Goal: Find specific page/section: Find specific page/section

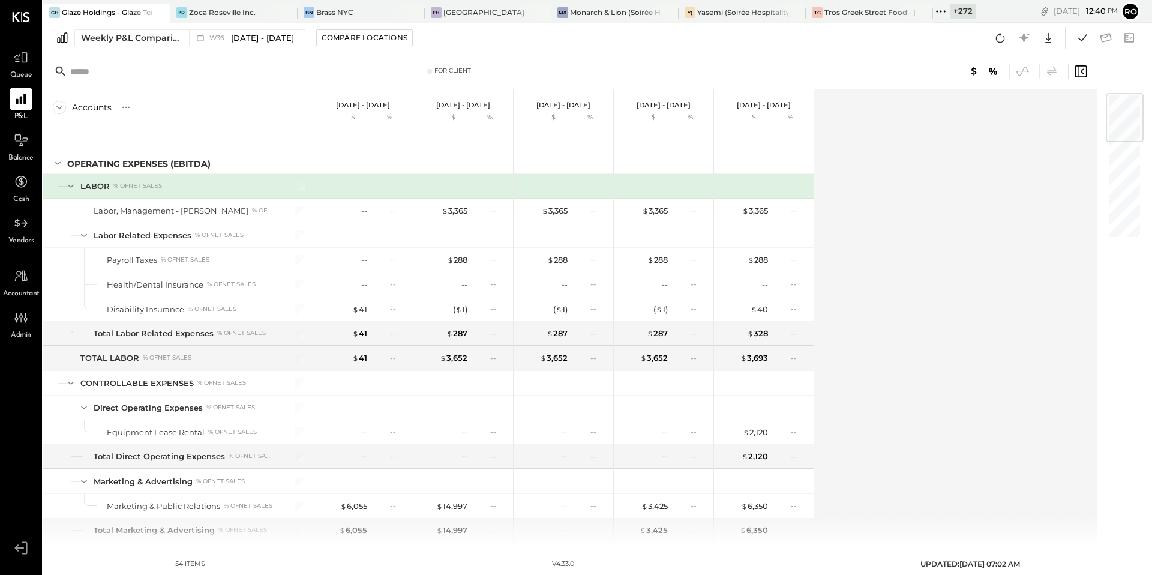
click at [944, 10] on icon at bounding box center [941, 12] width 16 height 16
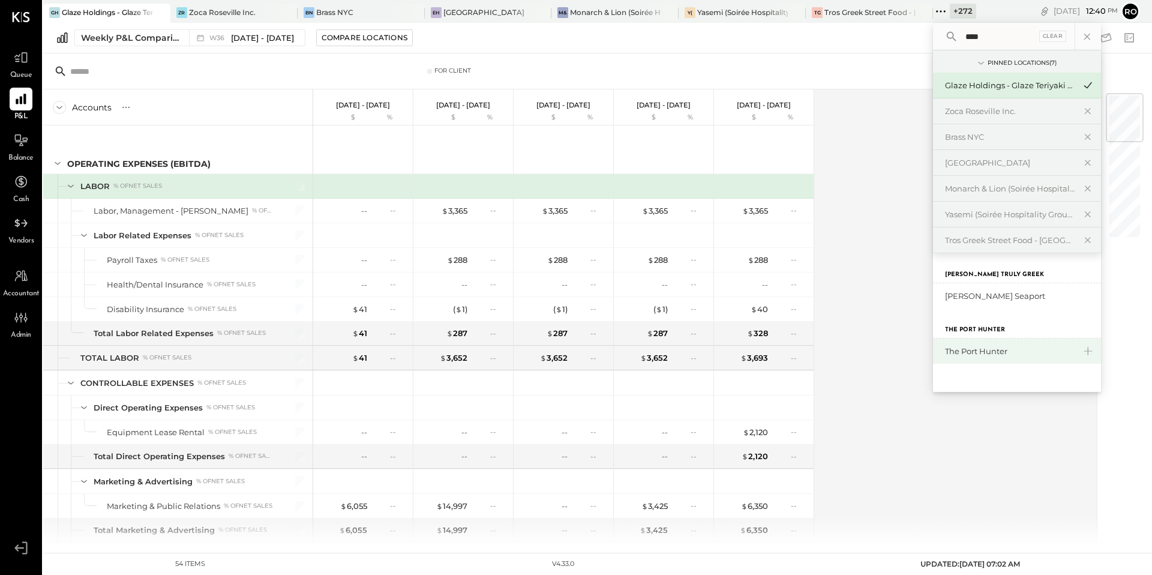
click at [982, 357] on div "The Port Hunter" at bounding box center [1017, 350] width 168 height 25
click at [1088, 353] on icon at bounding box center [1088, 351] width 8 height 8
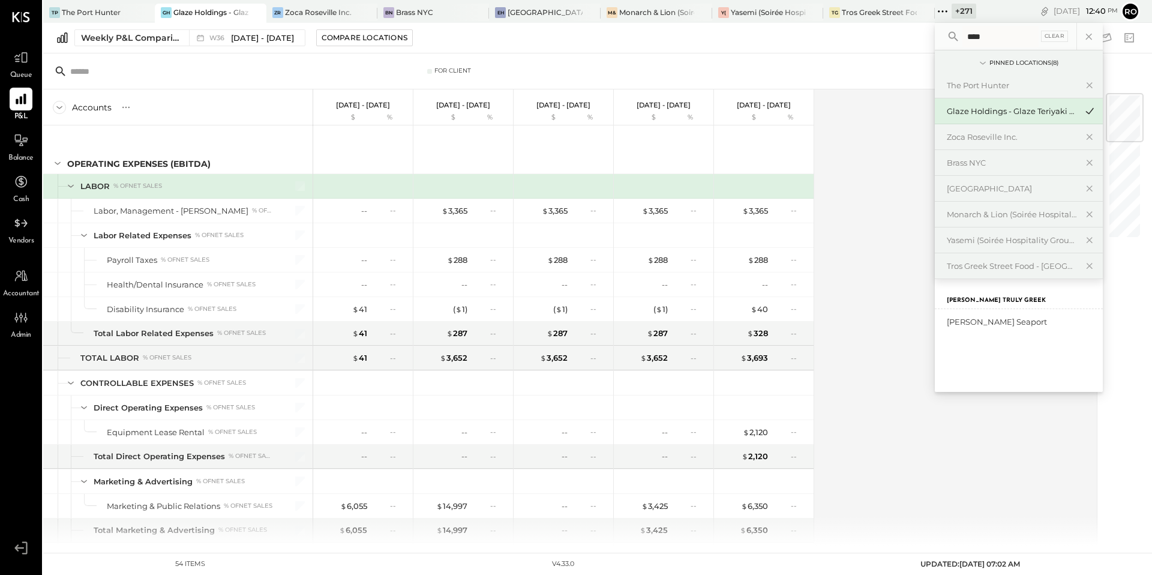
click at [988, 41] on input "****" at bounding box center [1000, 37] width 76 height 22
type input "***"
click at [1093, 326] on icon at bounding box center [1089, 322] width 14 height 16
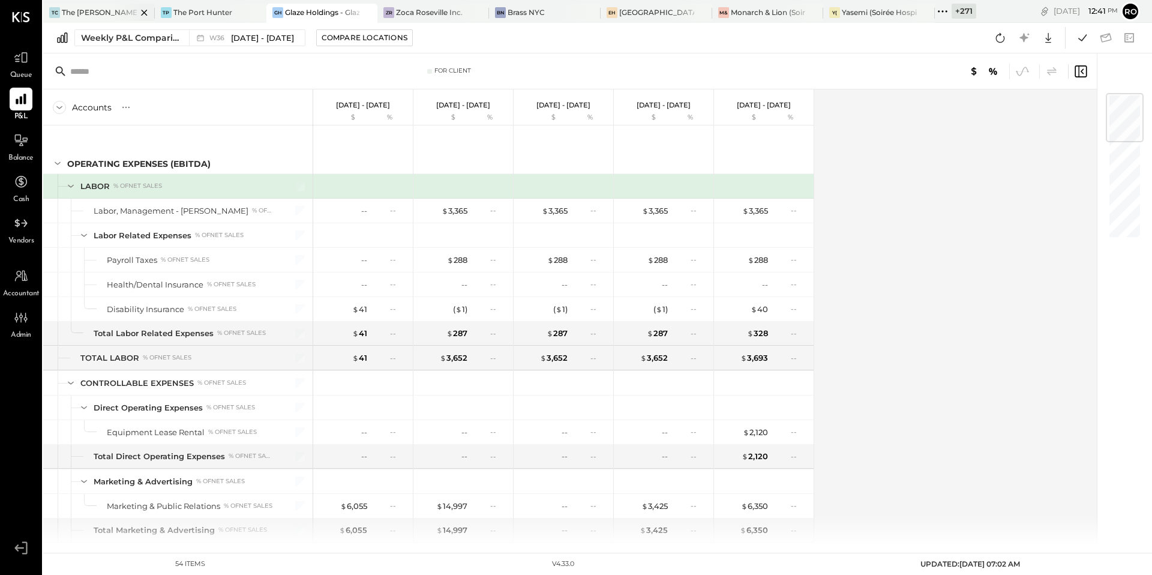
click at [99, 20] on div "TC The [PERSON_NAME]" at bounding box center [99, 13] width 112 height 19
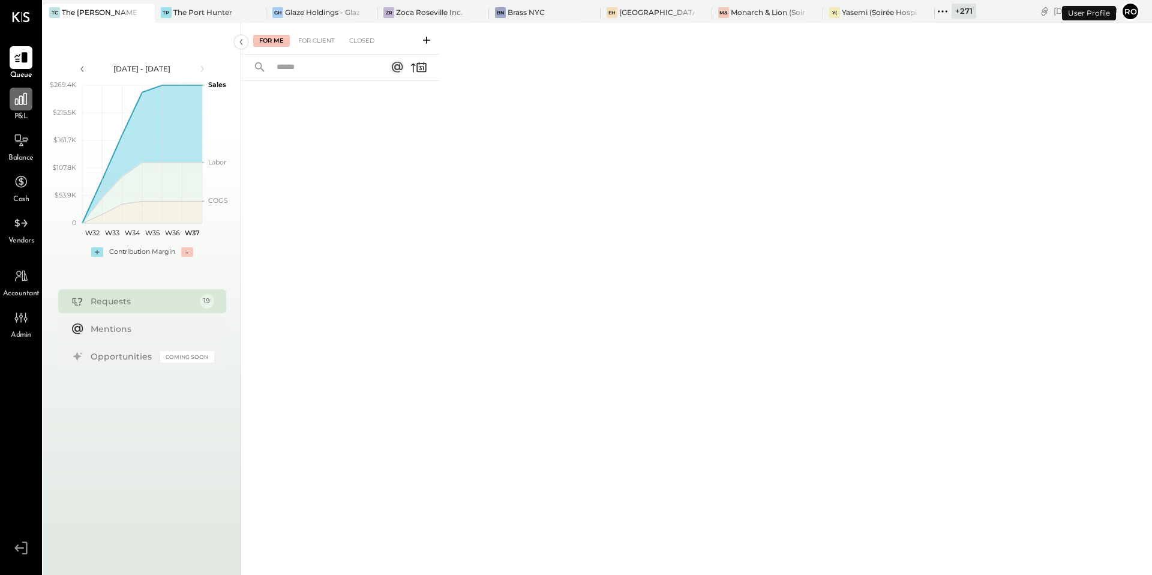
click at [15, 101] on icon at bounding box center [21, 99] width 12 height 12
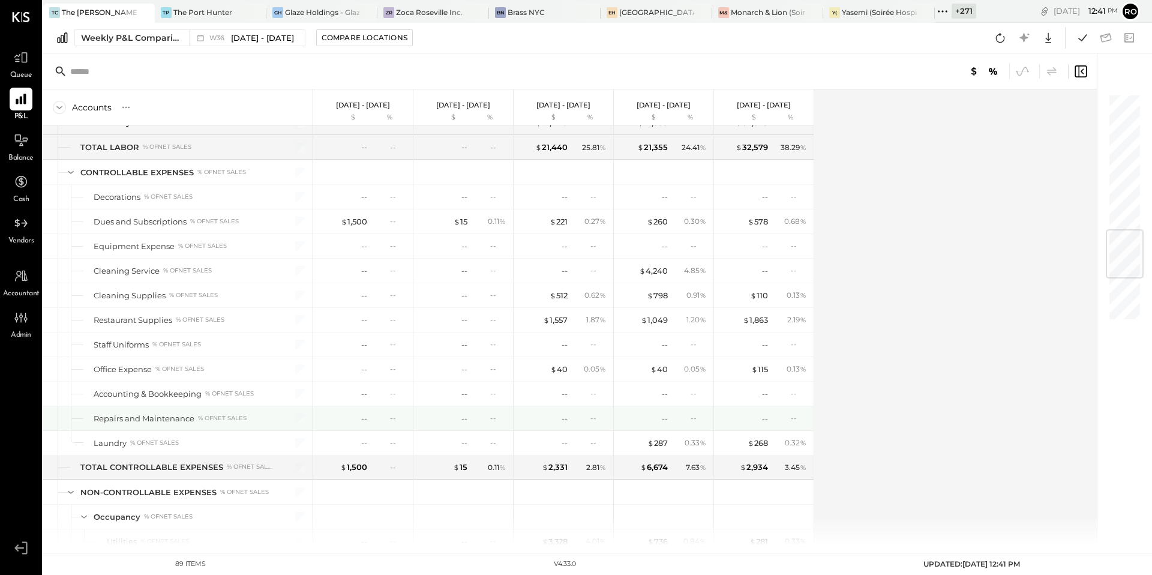
scroll to position [1501, 0]
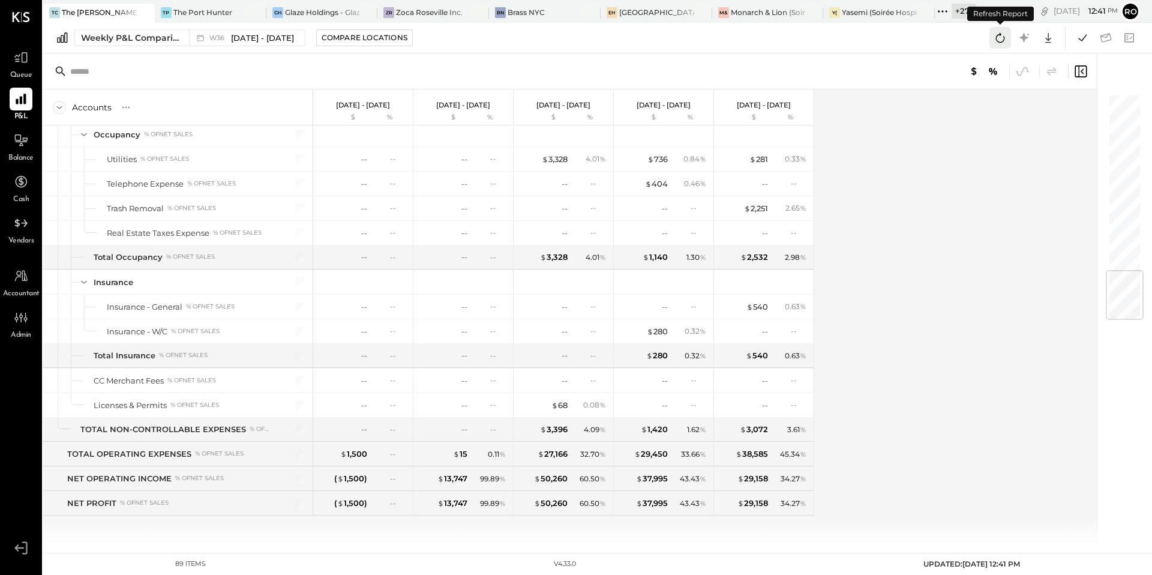
click at [1001, 32] on icon at bounding box center [1000, 38] width 16 height 16
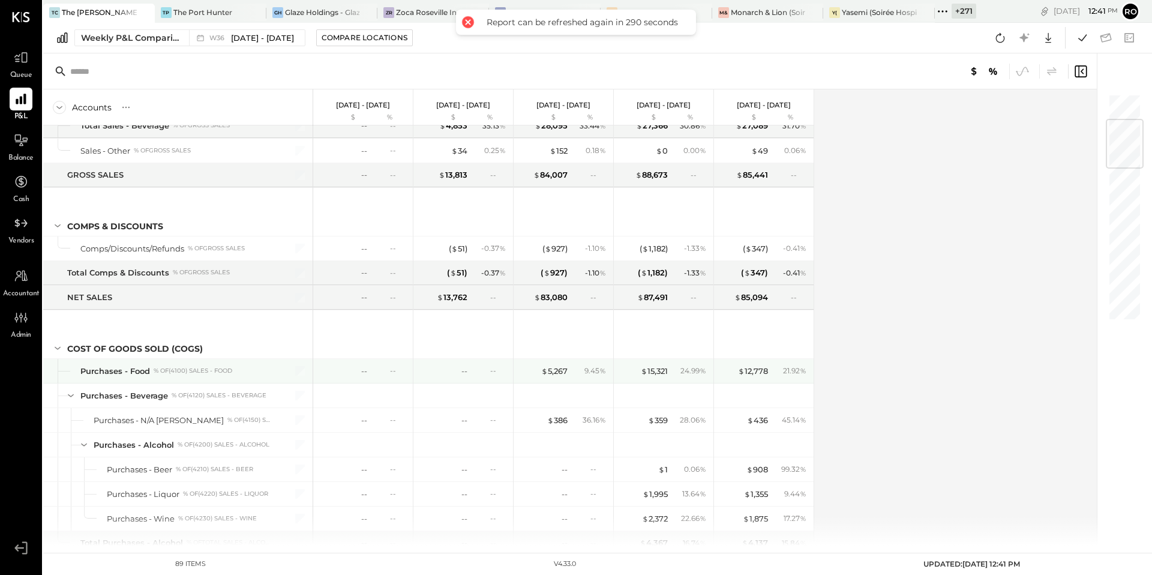
scroll to position [194, 0]
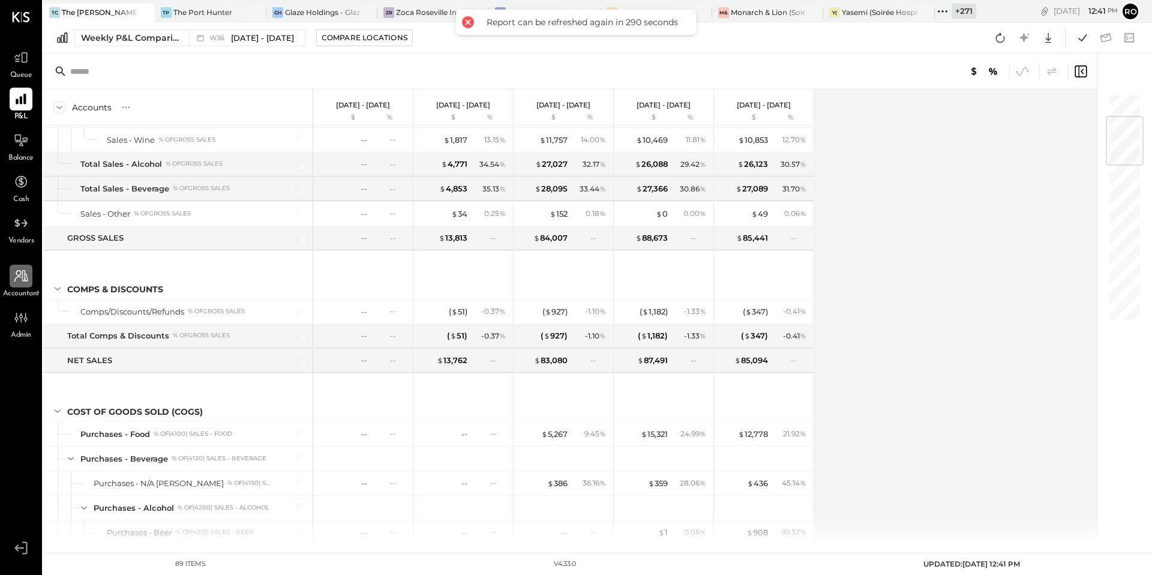
click at [30, 280] on div at bounding box center [21, 276] width 23 height 23
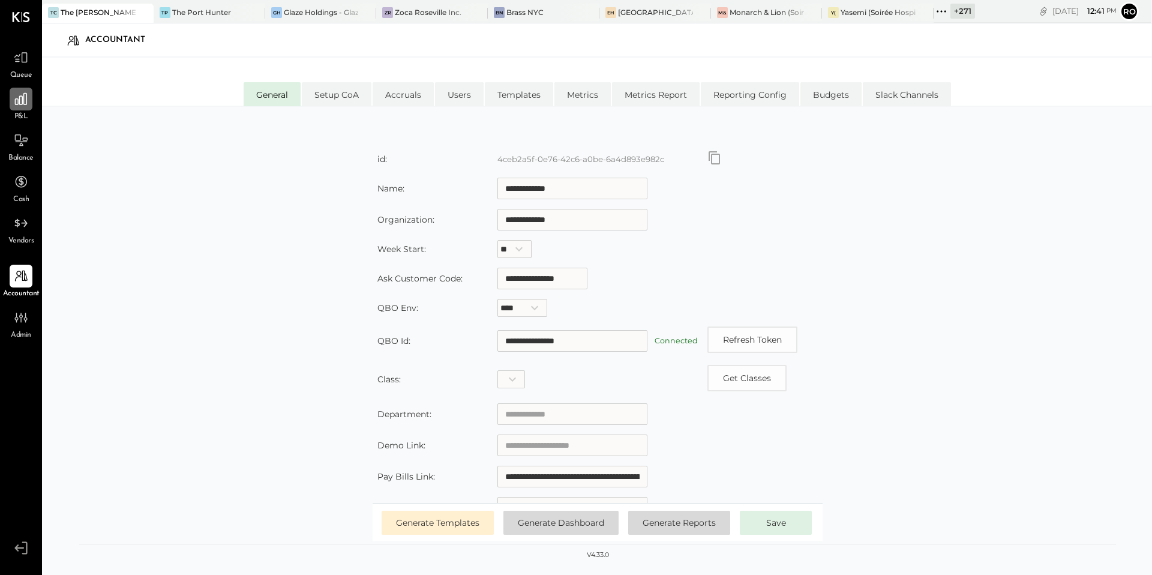
click at [25, 104] on icon at bounding box center [21, 99] width 16 height 16
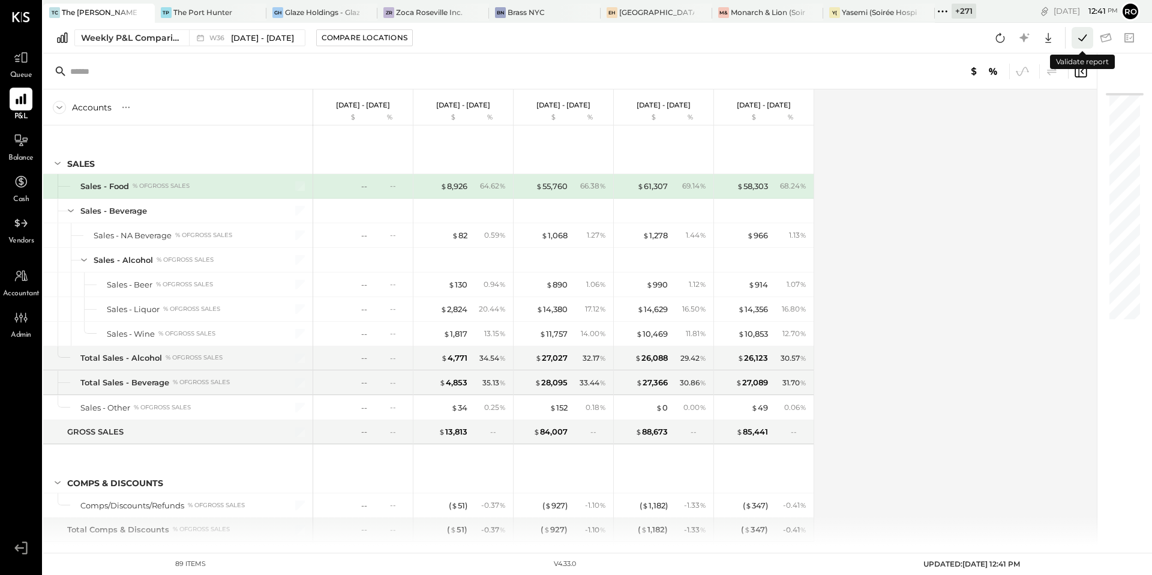
click at [1087, 37] on icon at bounding box center [1083, 38] width 16 height 16
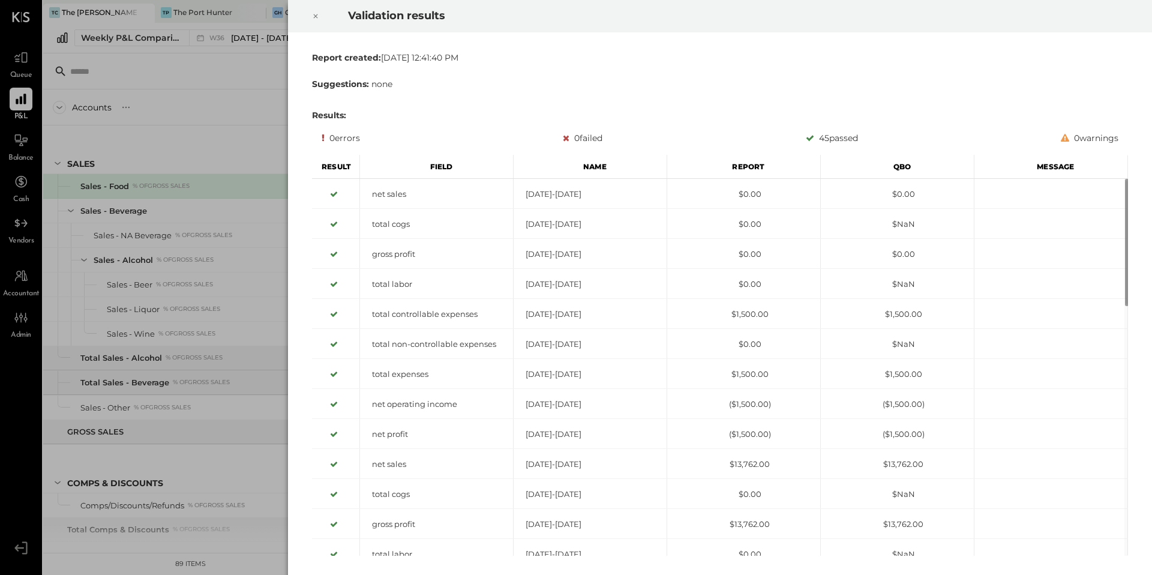
click at [311, 14] on div at bounding box center [315, 16] width 26 height 34
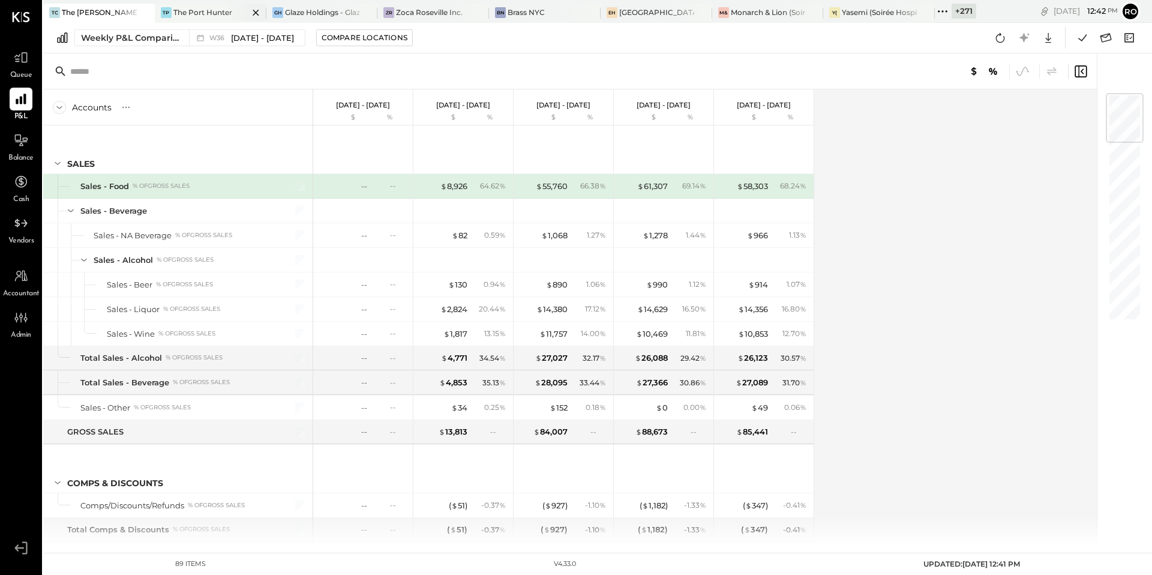
click at [193, 14] on div "The Port Hunter" at bounding box center [202, 12] width 59 height 10
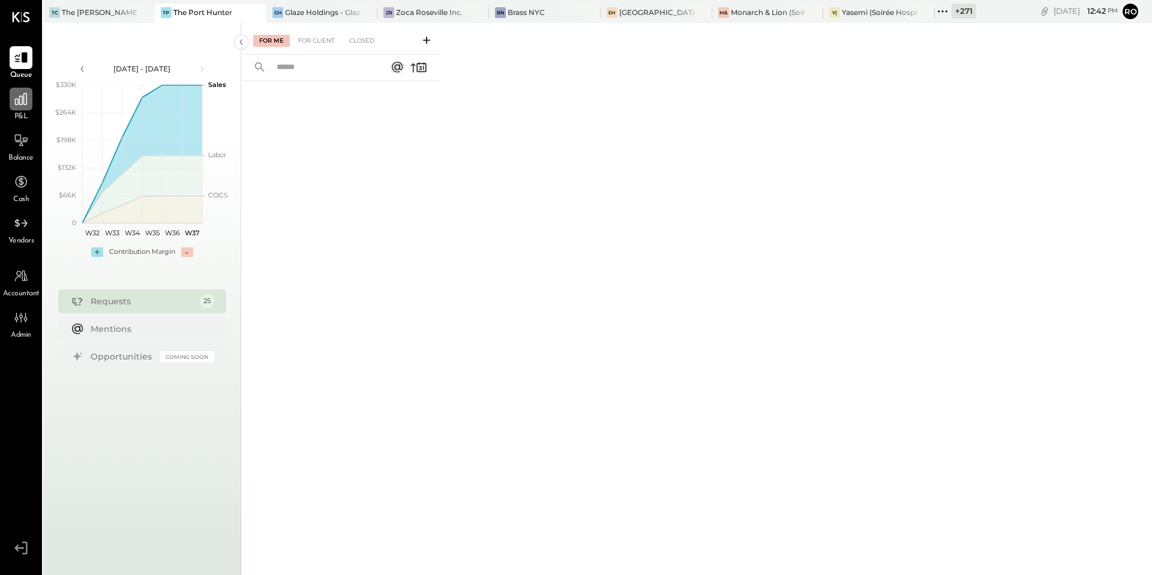
click at [22, 99] on icon at bounding box center [21, 99] width 12 height 12
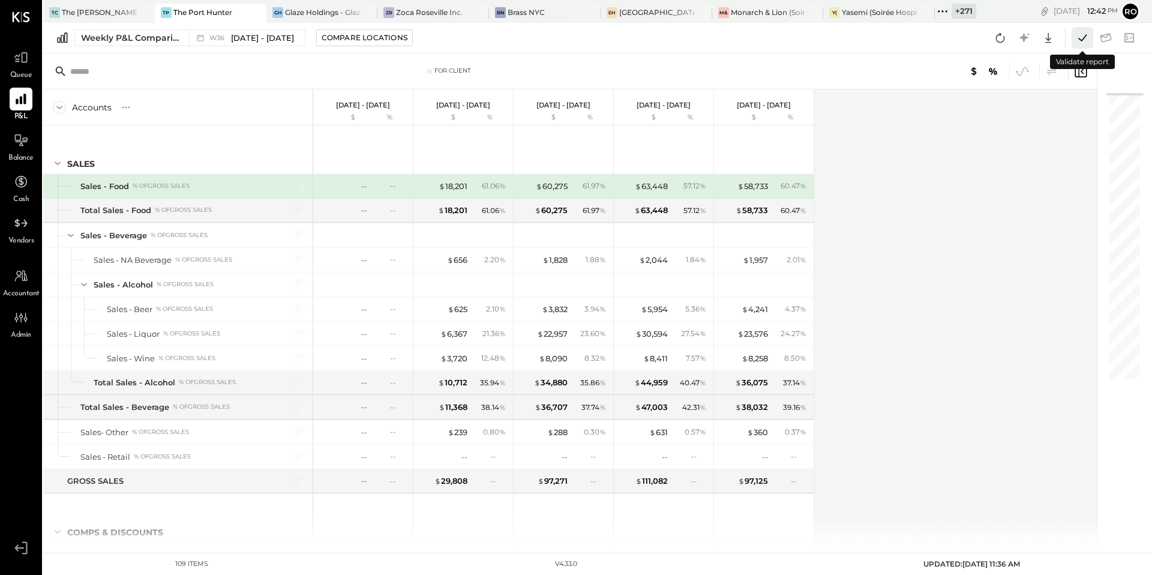
click at [1087, 41] on icon at bounding box center [1083, 38] width 16 height 16
